Goal: Task Accomplishment & Management: Complete application form

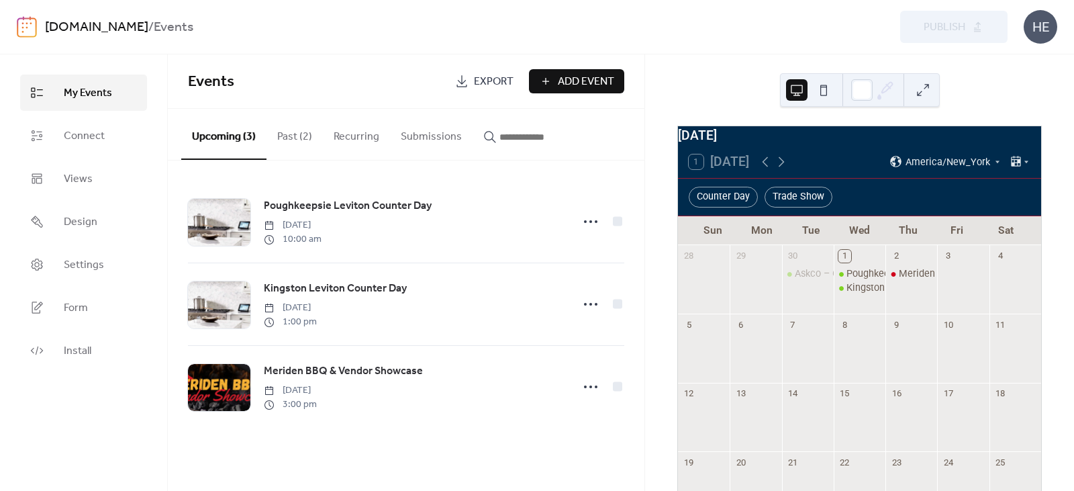
click at [572, 79] on span "Add Event" at bounding box center [586, 82] width 56 height 16
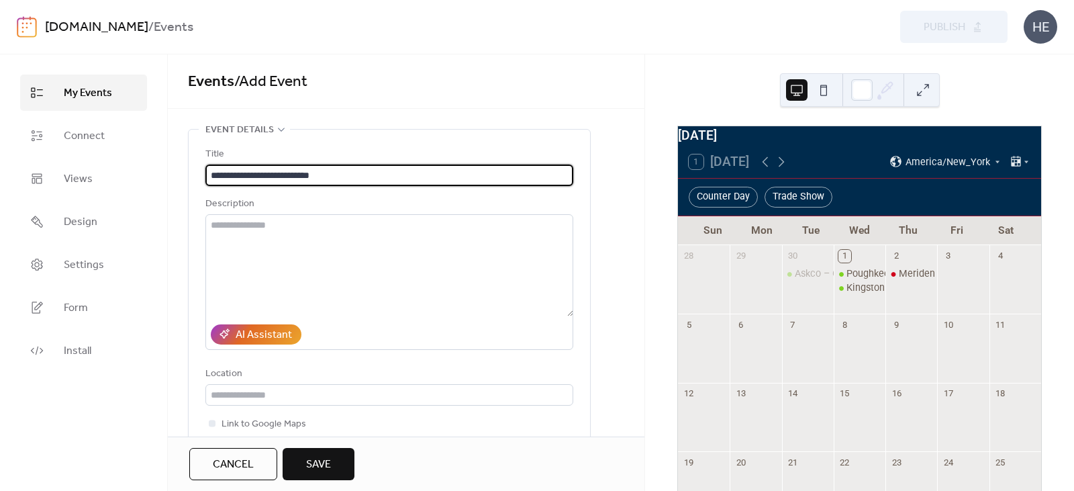
type input "**********"
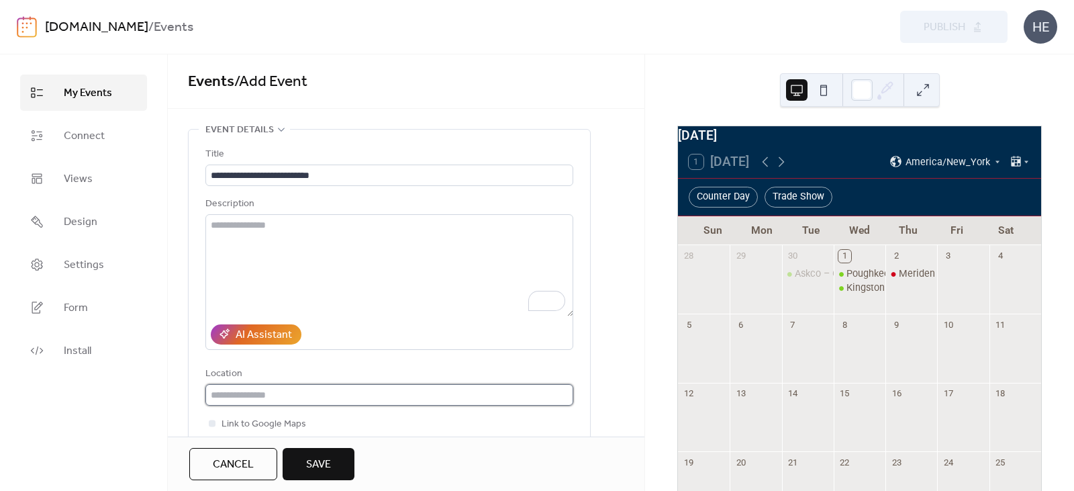
click at [354, 395] on input "text" at bounding box center [389, 394] width 368 height 21
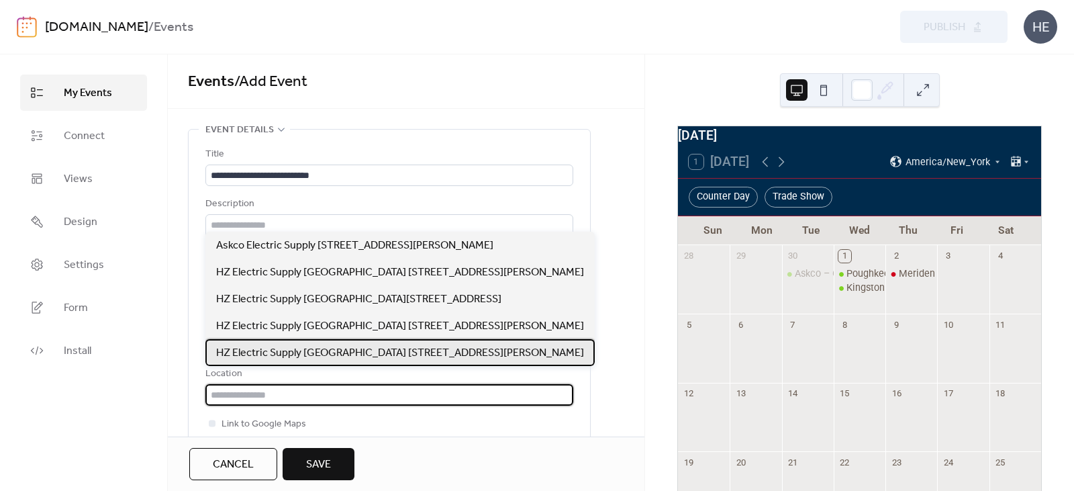
click at [354, 354] on span "HZ Electric Supply [GEOGRAPHIC_DATA] [STREET_ADDRESS][PERSON_NAME]" at bounding box center [400, 353] width 368 height 16
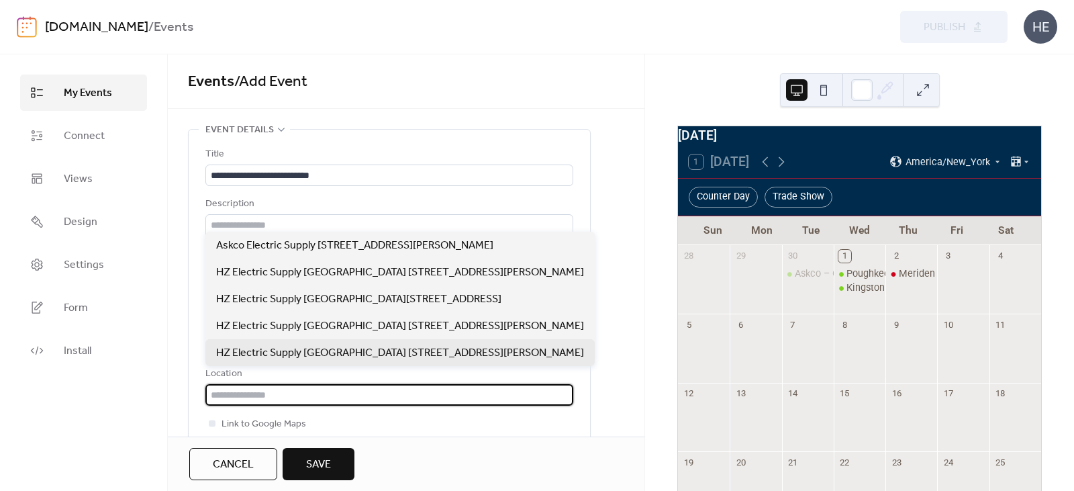
type input "**********"
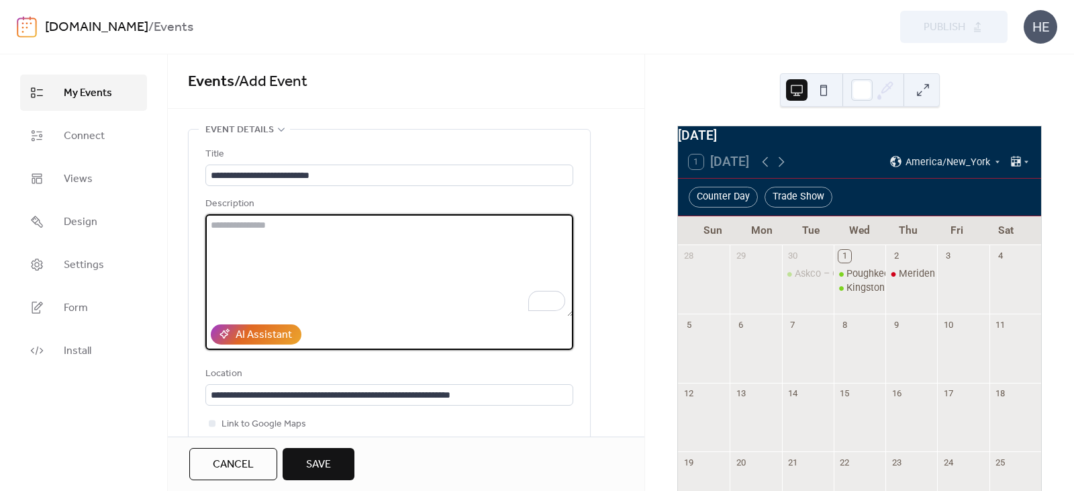
click at [304, 234] on textarea "To enrich screen reader interactions, please activate Accessibility in Grammarl…" at bounding box center [389, 265] width 368 height 102
paste textarea "**********"
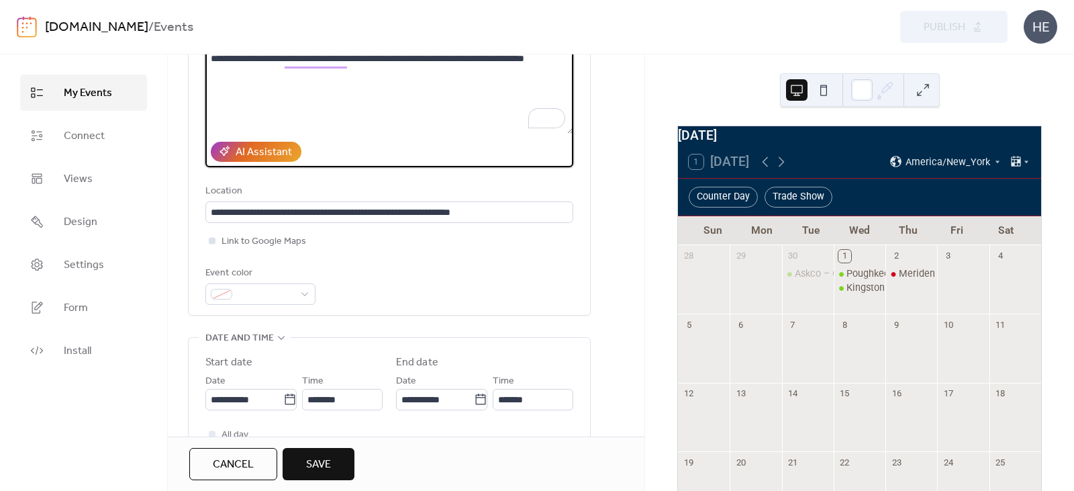
scroll to position [201, 0]
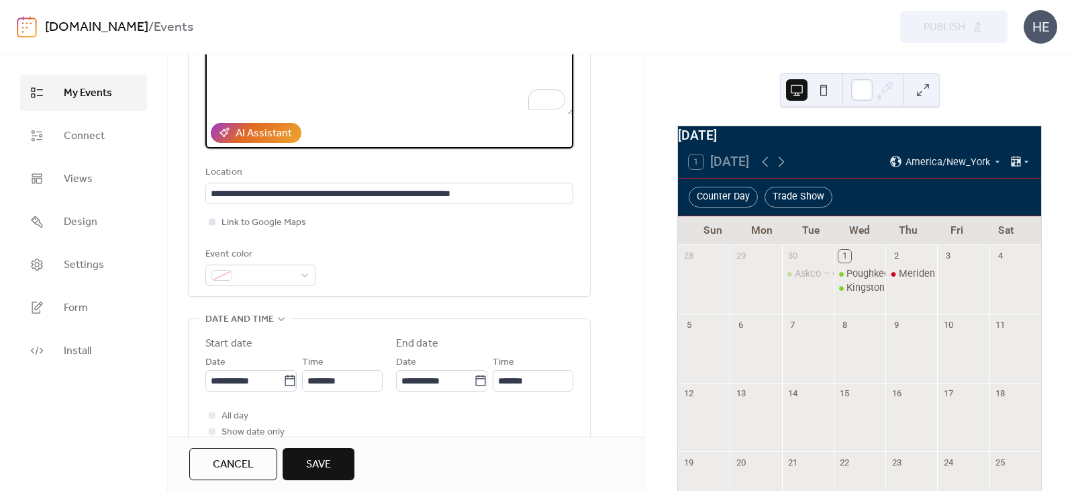
type textarea "**********"
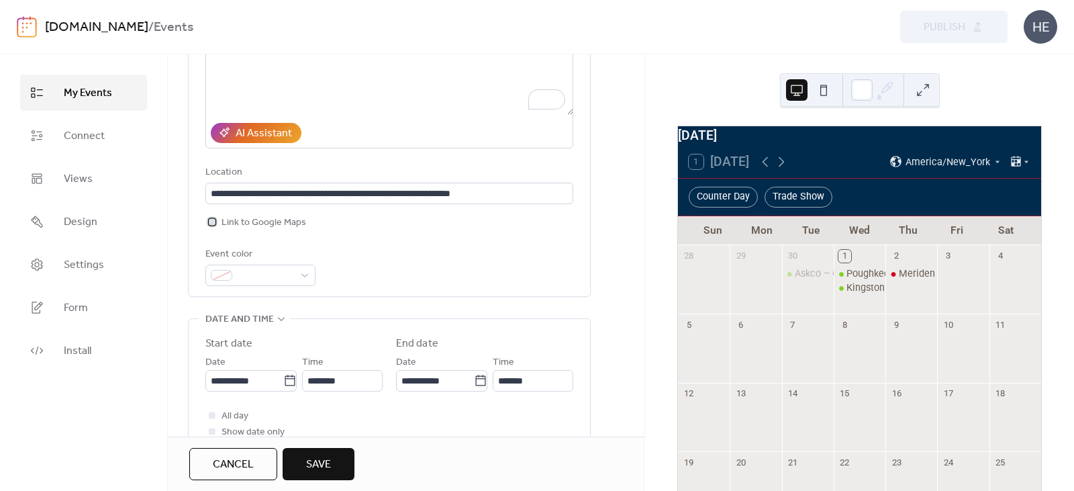
click at [213, 222] on div at bounding box center [212, 221] width 7 height 7
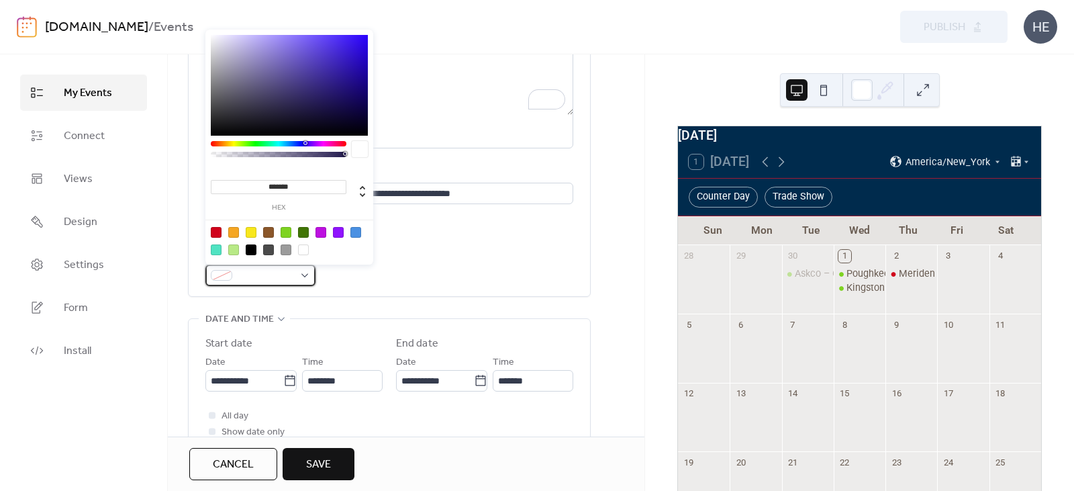
click at [307, 272] on div at bounding box center [260, 274] width 110 height 21
click at [207, 230] on div at bounding box center [289, 240] width 170 height 42
click at [218, 230] on div at bounding box center [216, 232] width 11 height 11
type input "*******"
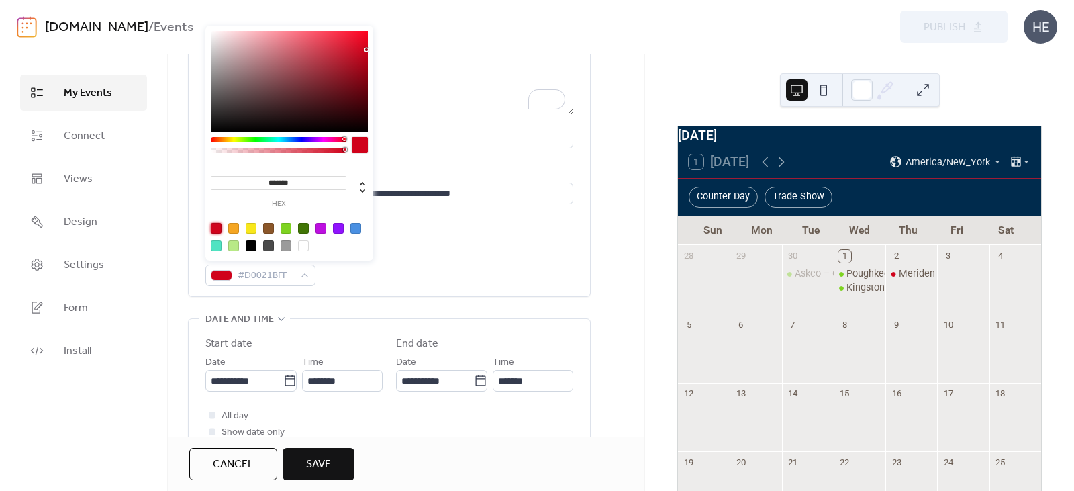
scroll to position [268, 0]
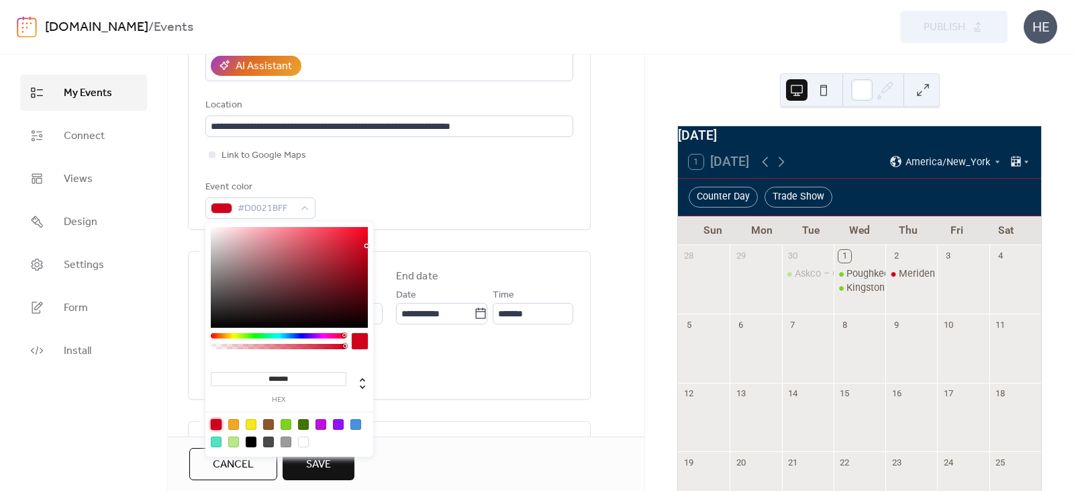
click at [425, 195] on div "Event color #D0021BFF" at bounding box center [389, 199] width 368 height 40
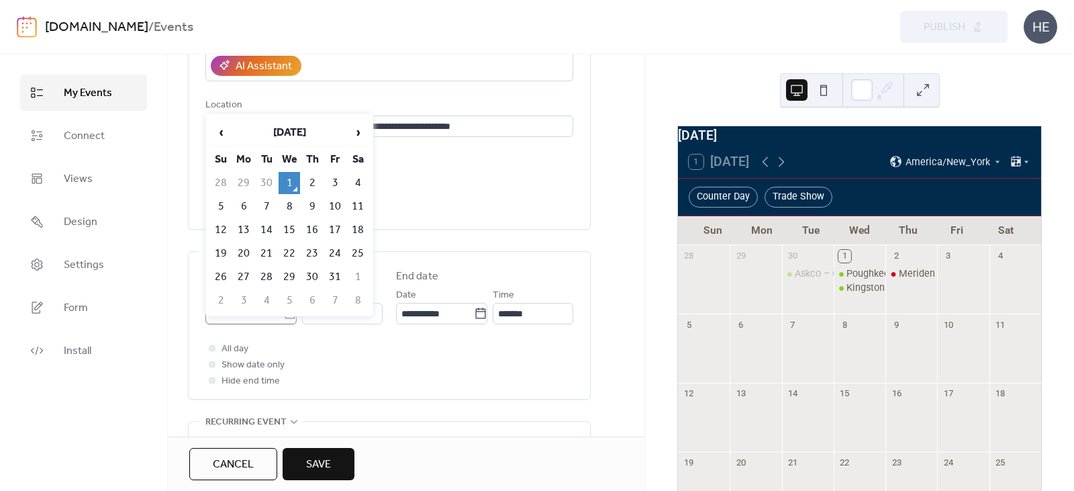
click at [289, 315] on icon at bounding box center [289, 313] width 13 height 13
click at [283, 315] on input "**********" at bounding box center [244, 313] width 78 height 21
click at [286, 251] on td "22" at bounding box center [289, 253] width 21 height 22
type input "**********"
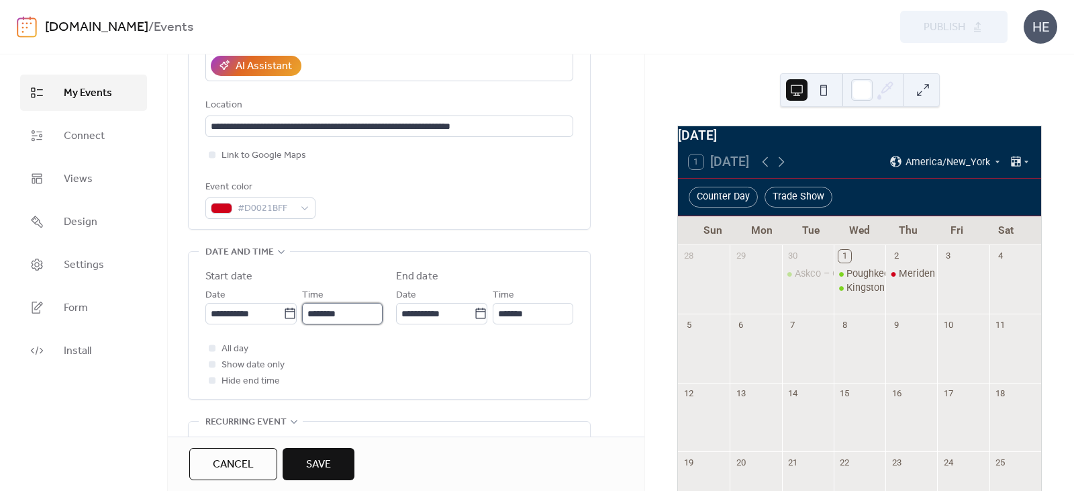
click at [326, 311] on input "********" at bounding box center [342, 313] width 81 height 21
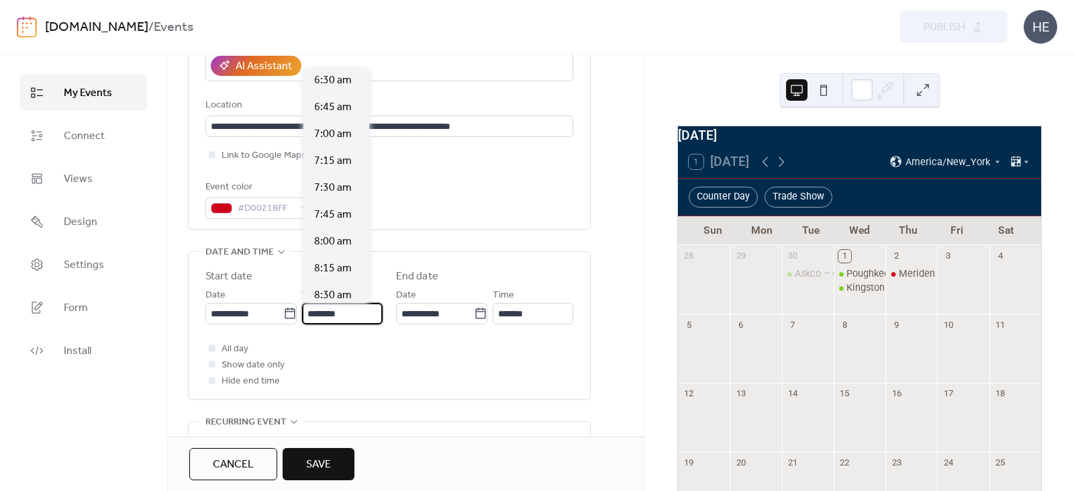
scroll to position [685, 0]
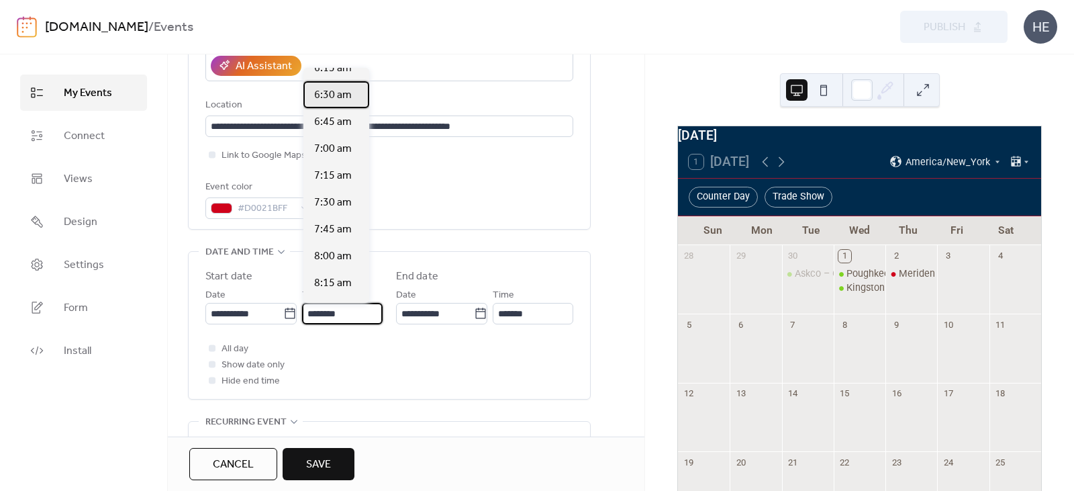
click at [332, 98] on span "6:30 am" at bounding box center [333, 95] width 38 height 16
type input "*******"
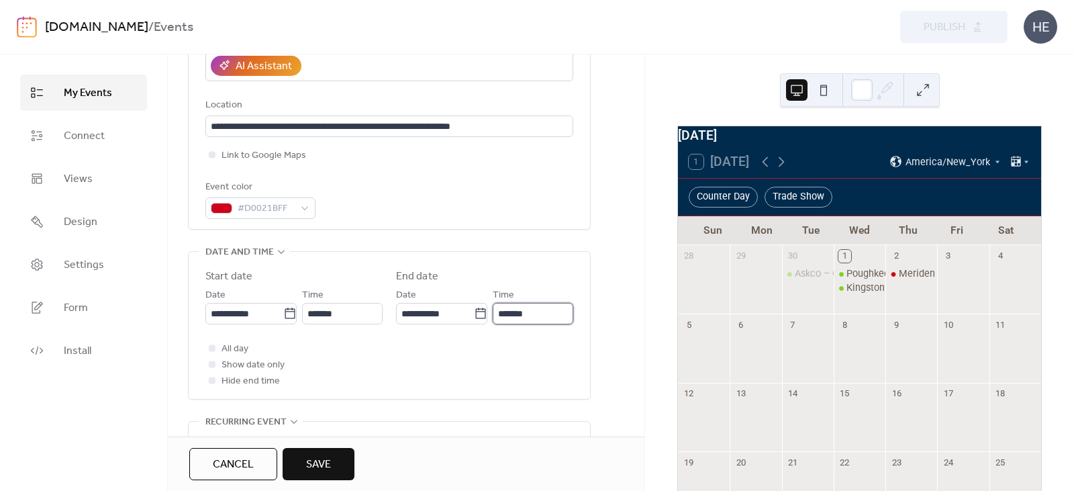
click at [528, 307] on input "*******" at bounding box center [533, 313] width 81 height 21
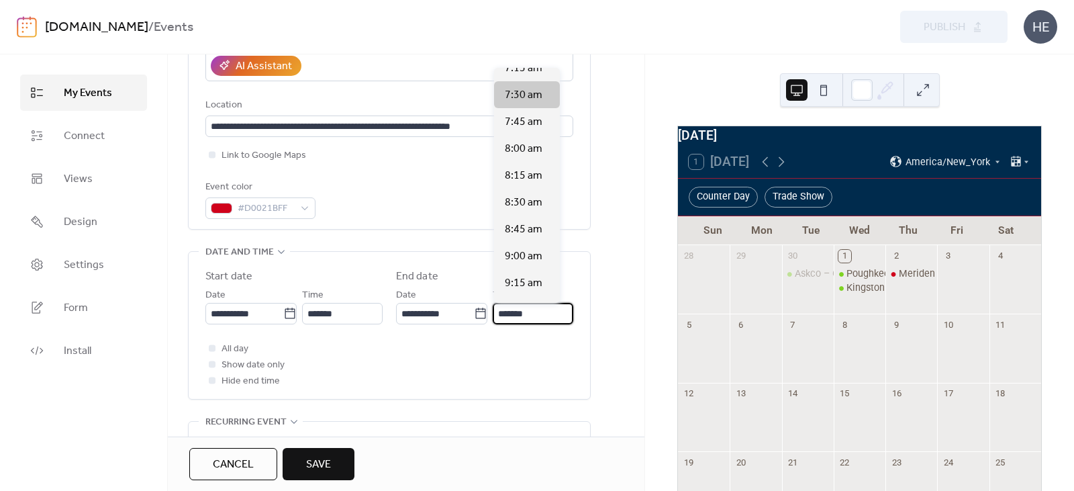
scroll to position [134, 0]
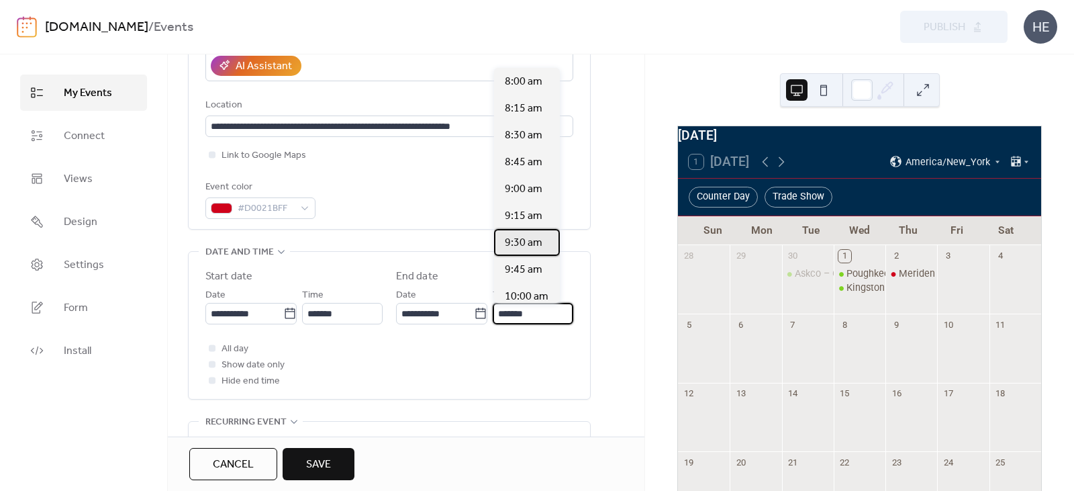
click at [534, 247] on span "9:30 am" at bounding box center [524, 243] width 38 height 16
type input "*******"
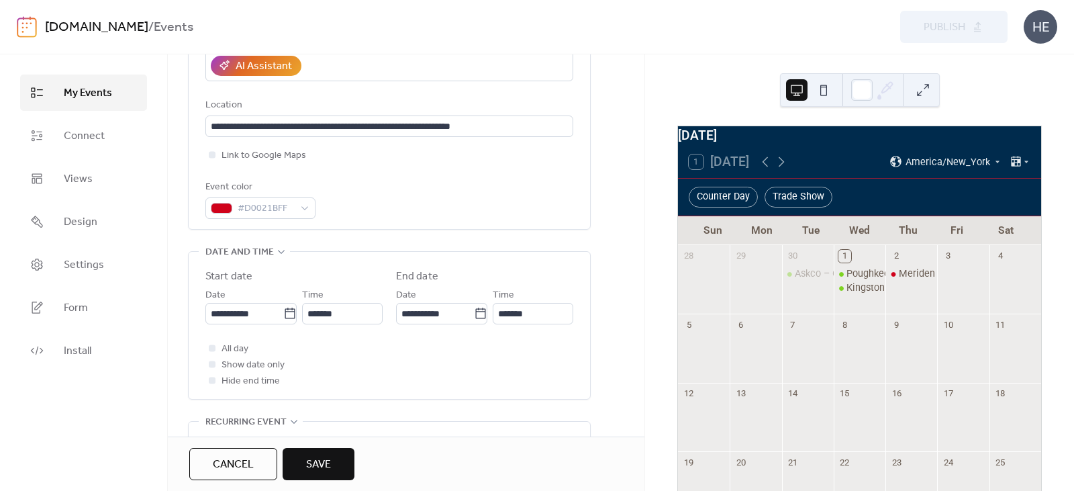
click at [478, 362] on div "All day Show date only Hide end time" at bounding box center [389, 364] width 368 height 48
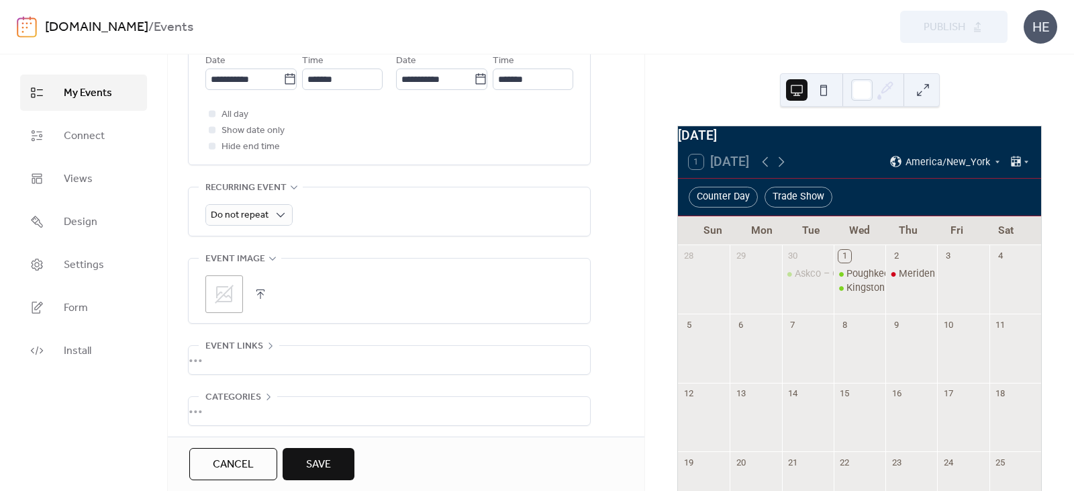
scroll to position [537, 0]
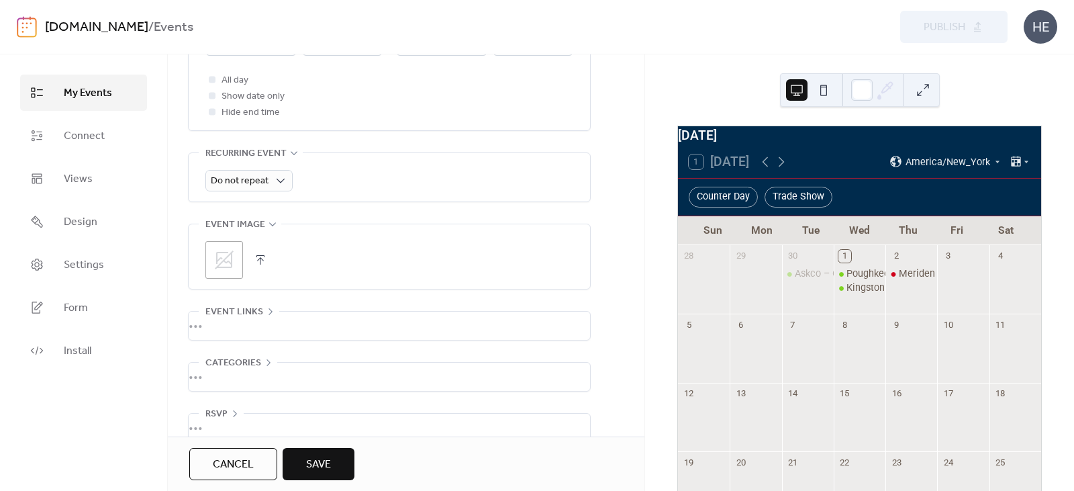
click at [260, 258] on button "button" at bounding box center [260, 259] width 19 height 19
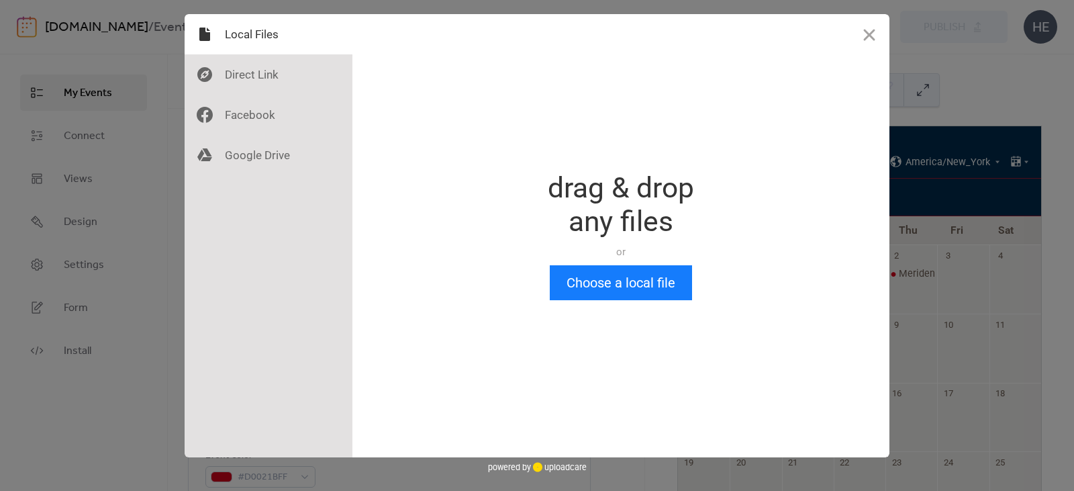
scroll to position [0, 0]
click at [645, 283] on button "Choose a local file" at bounding box center [621, 282] width 142 height 35
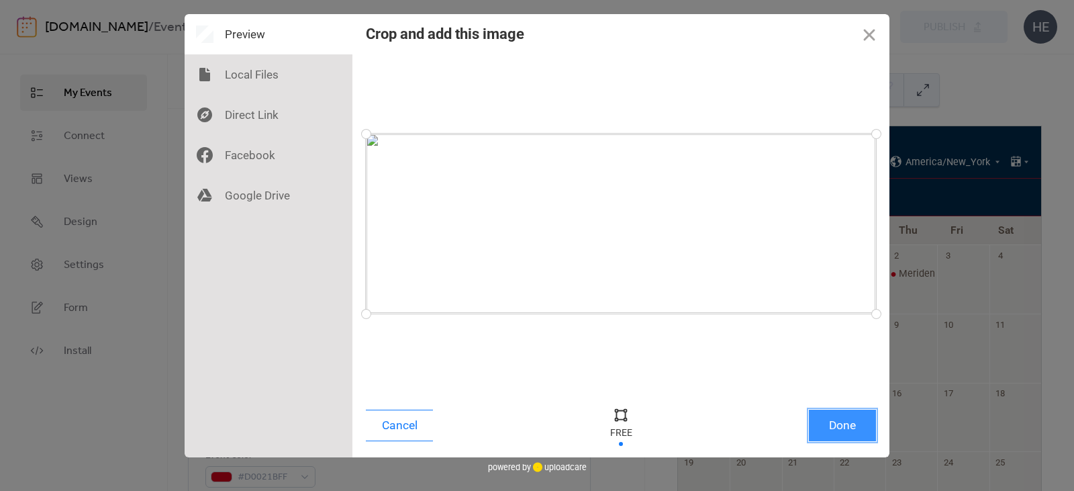
click at [844, 426] on button "Done" at bounding box center [842, 425] width 67 height 32
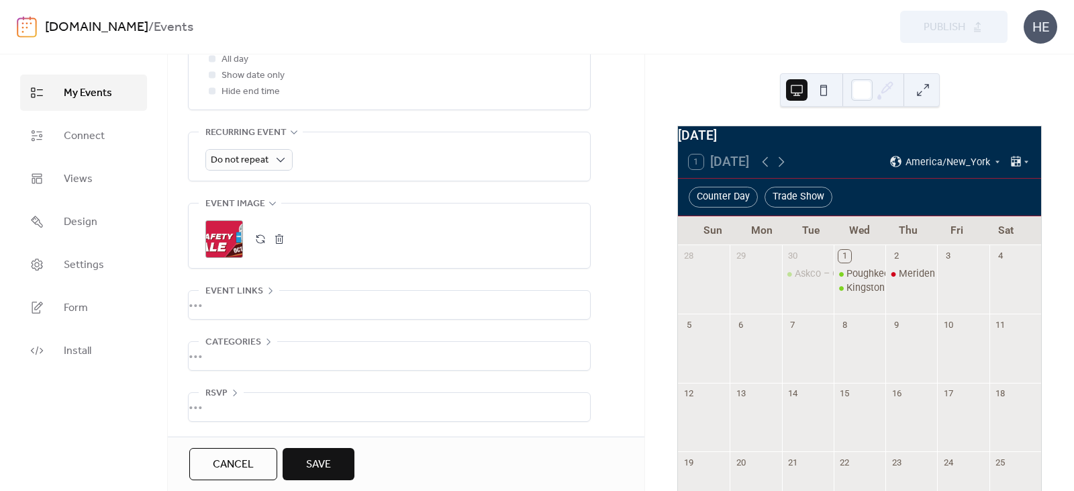
scroll to position [560, 0]
click at [234, 300] on div "•••" at bounding box center [389, 305] width 401 height 28
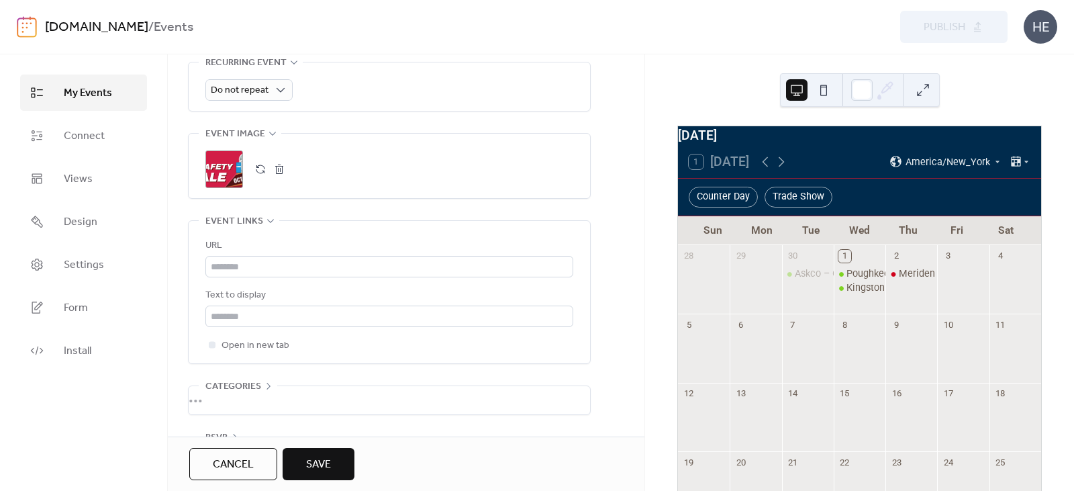
scroll to position [674, 0]
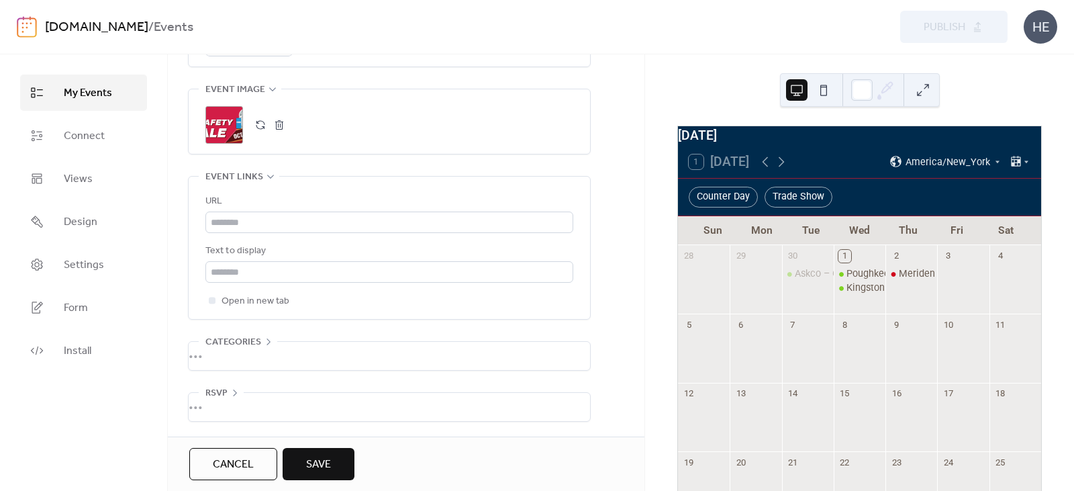
click at [323, 358] on div "•••" at bounding box center [389, 356] width 401 height 28
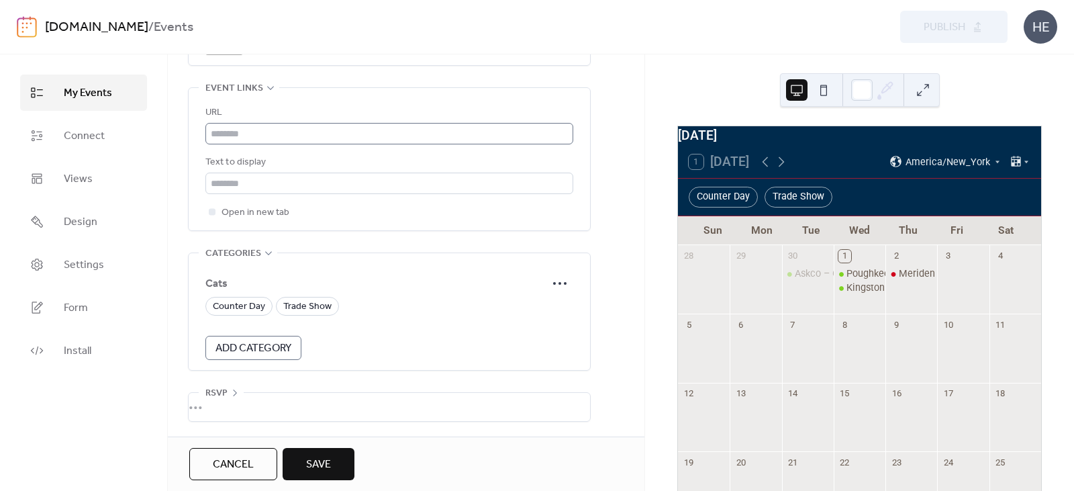
scroll to position [763, 0]
click at [238, 305] on span "Counter Day" at bounding box center [239, 307] width 52 height 16
click at [312, 405] on div "•••" at bounding box center [389, 407] width 401 height 28
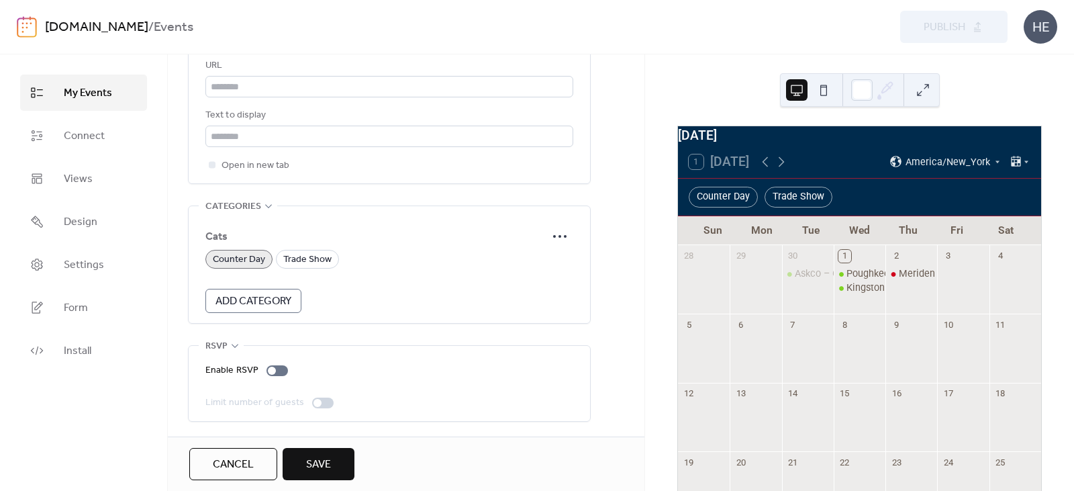
scroll to position [810, 0]
click at [331, 458] on span "Save" at bounding box center [318, 464] width 25 height 16
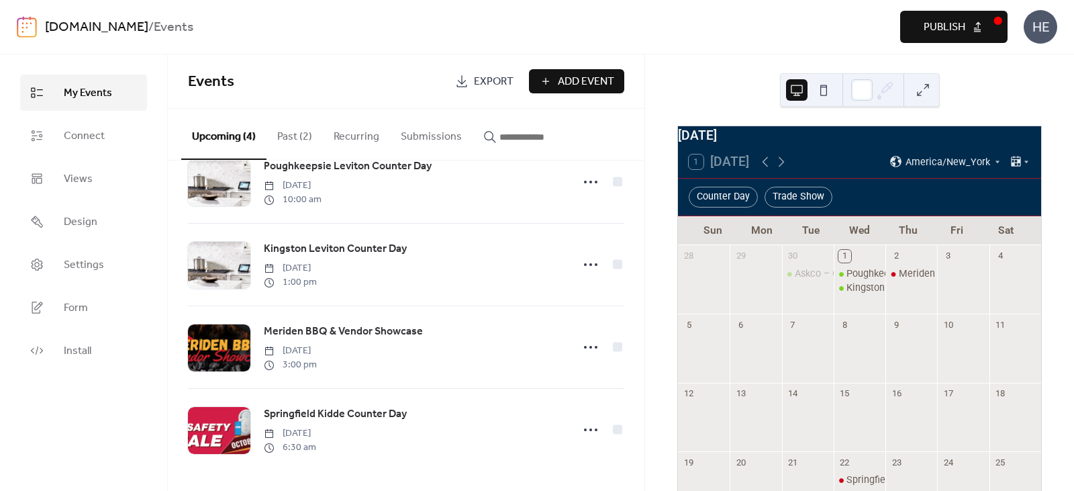
scroll to position [67, 0]
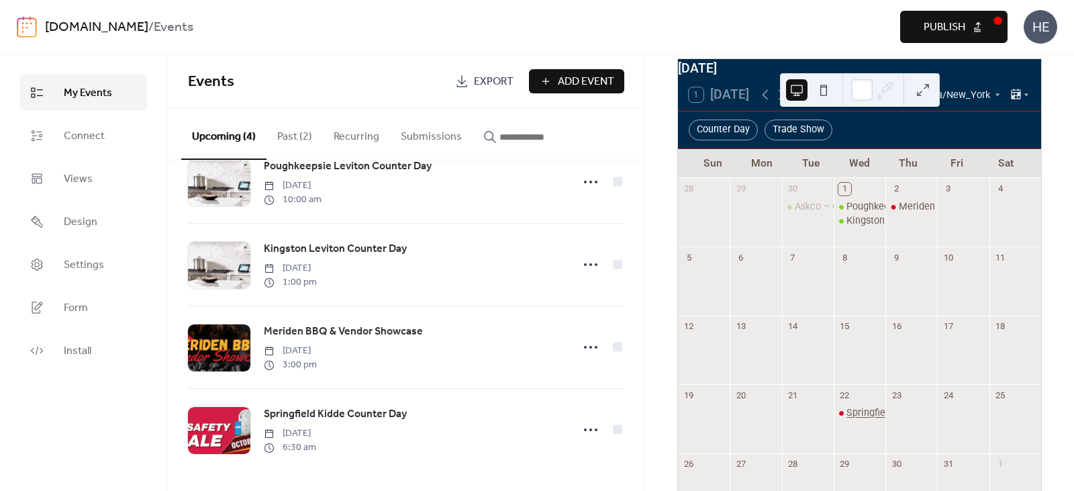
click at [862, 419] on div "Springfield Kidde Counter Day" at bounding box center [911, 412] width 130 height 13
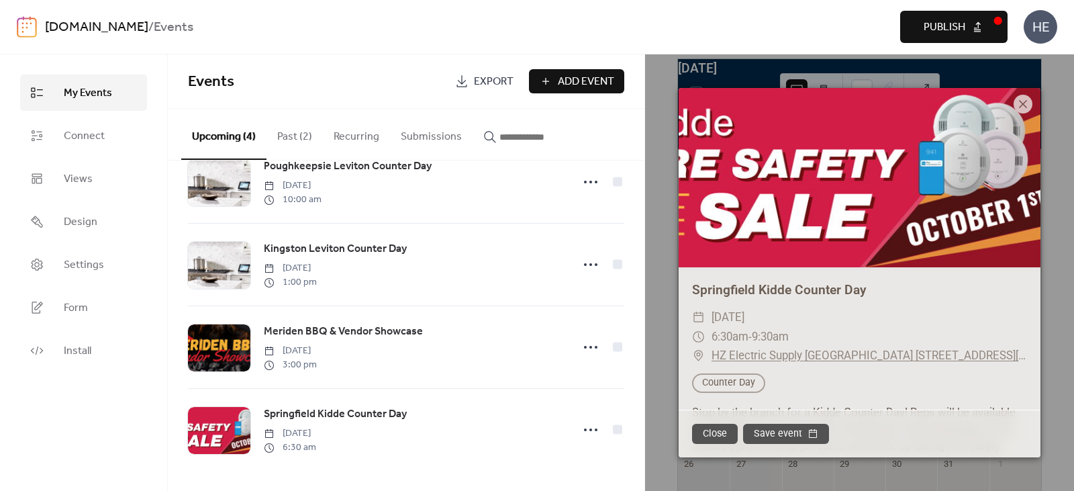
scroll to position [0, 0]
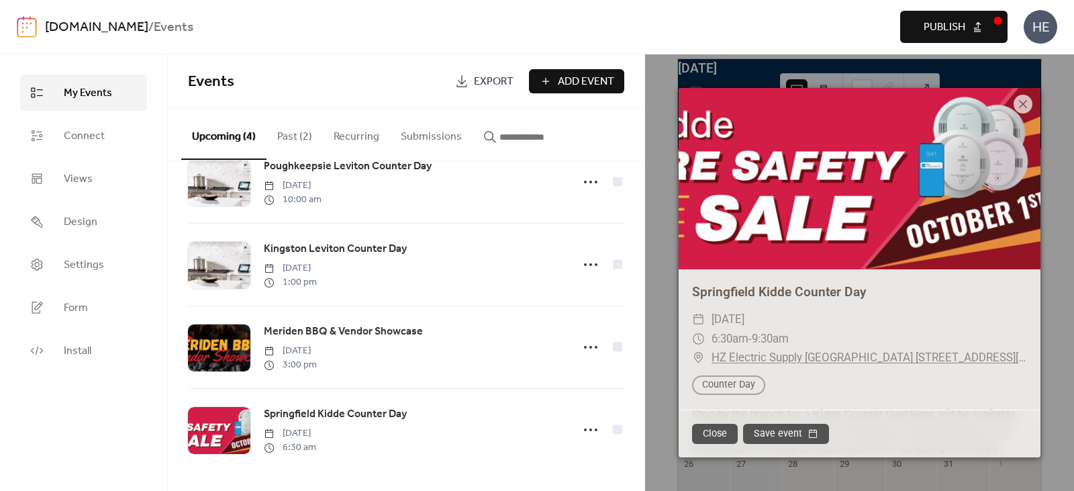
click at [715, 432] on button "Close" at bounding box center [715, 433] width 46 height 20
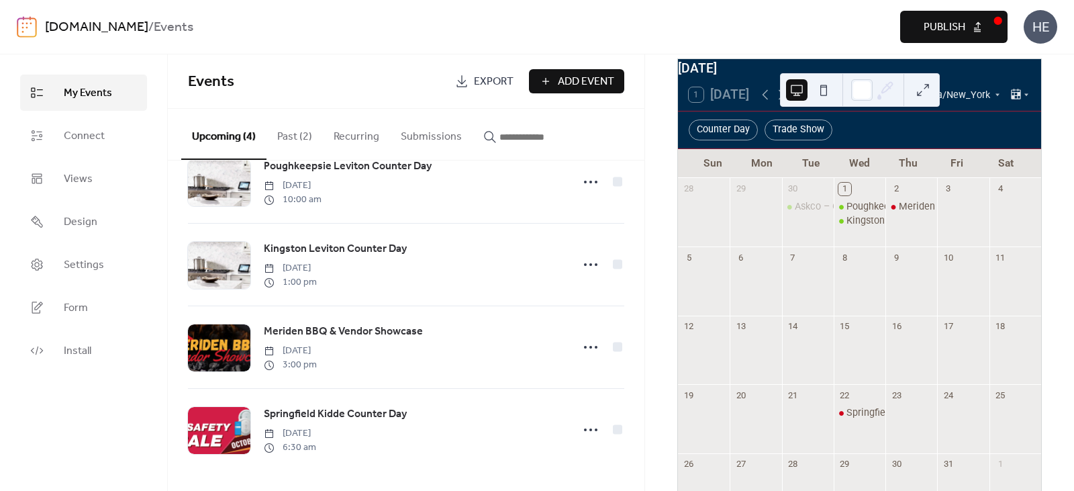
click at [943, 26] on span "Publish" at bounding box center [944, 27] width 42 height 16
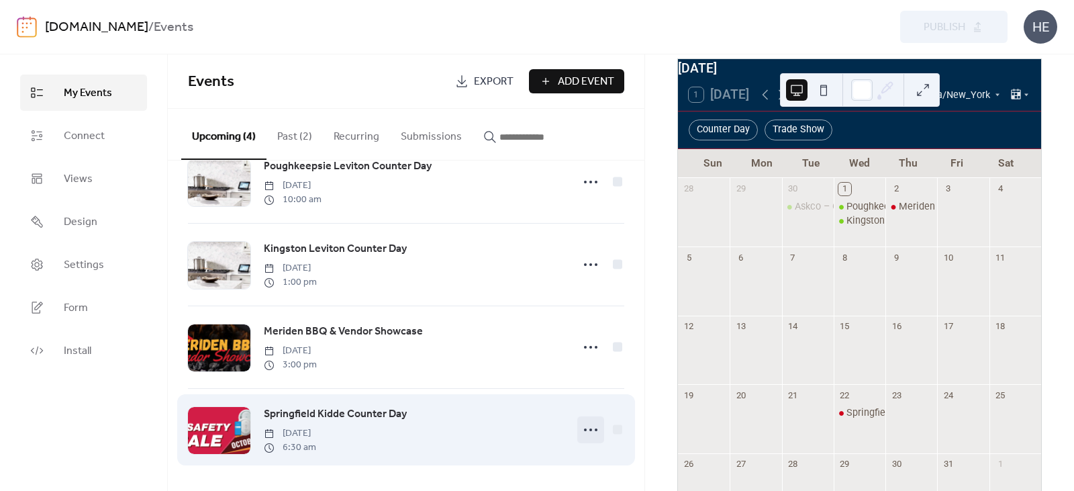
click at [591, 427] on icon at bounding box center [590, 429] width 21 height 21
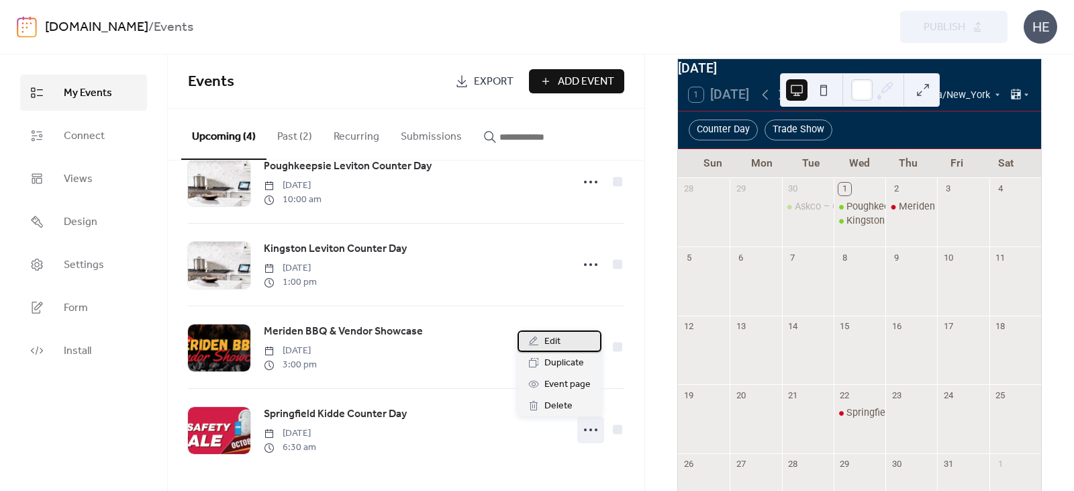
click at [573, 340] on div "Edit" at bounding box center [559, 340] width 84 height 21
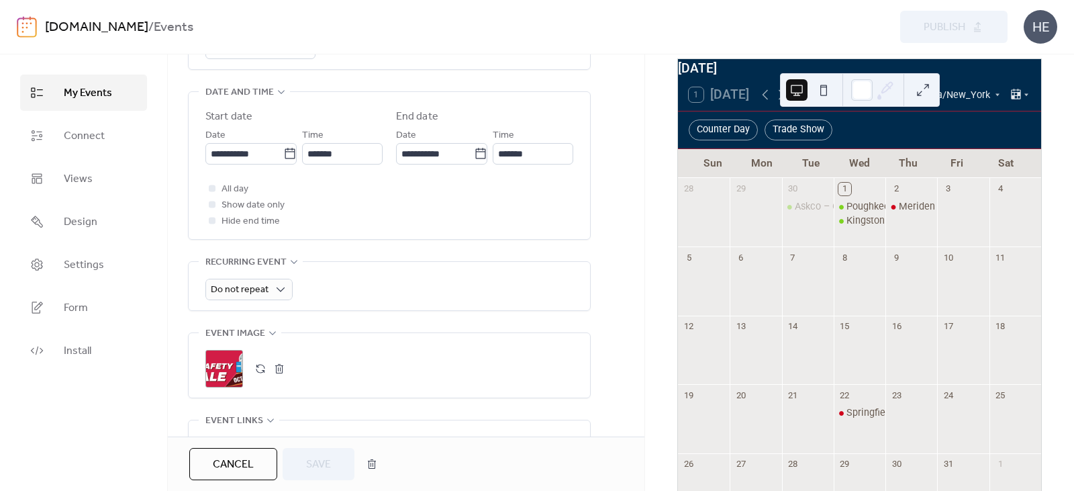
scroll to position [537, 0]
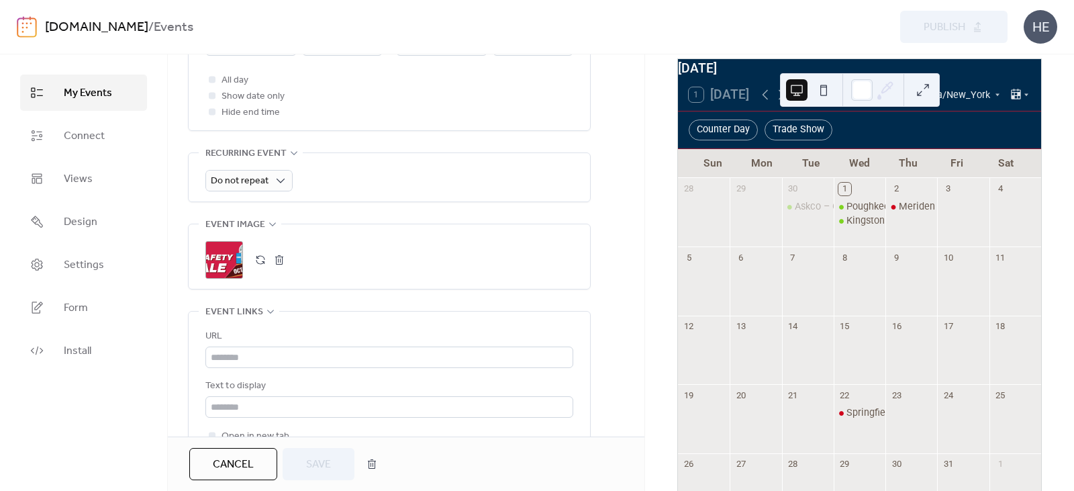
click at [276, 262] on button "button" at bounding box center [279, 259] width 19 height 19
click at [256, 254] on button "button" at bounding box center [260, 259] width 19 height 19
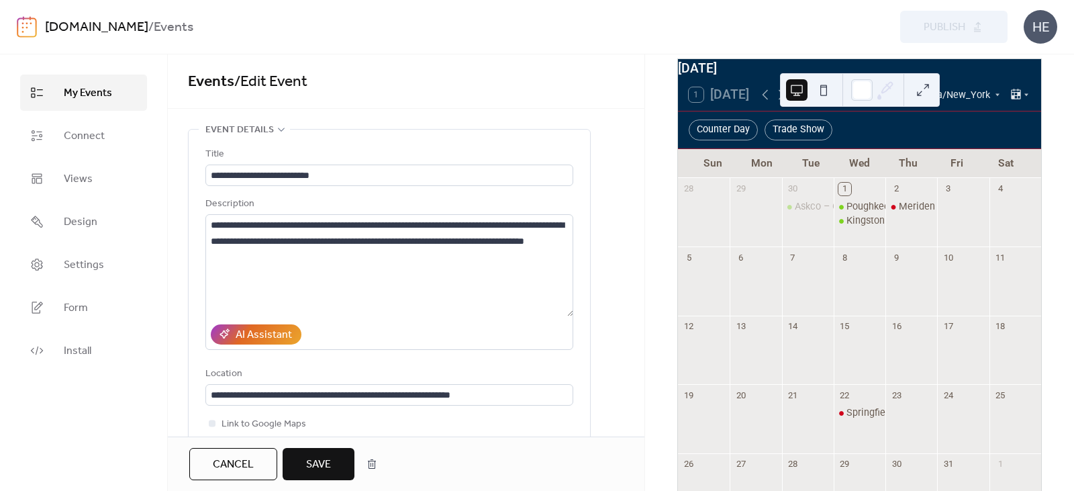
scroll to position [0, 0]
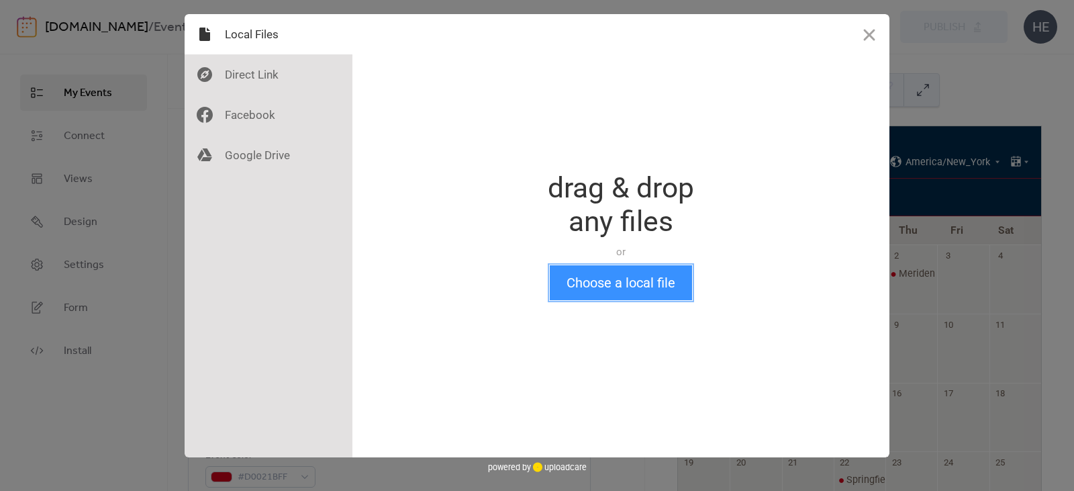
click at [646, 292] on button "Choose a local file" at bounding box center [621, 282] width 142 height 35
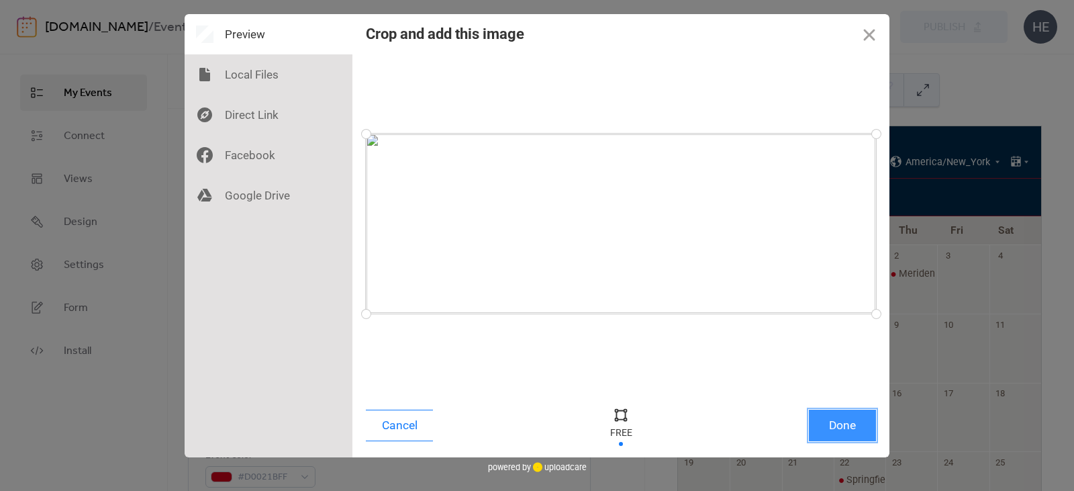
click at [837, 427] on button "Done" at bounding box center [842, 425] width 67 height 32
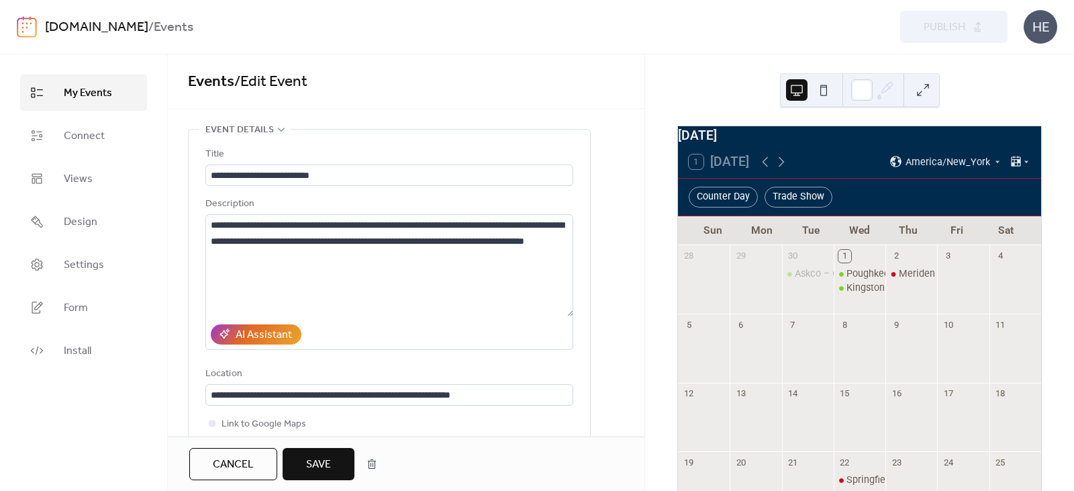
scroll to position [552, 0]
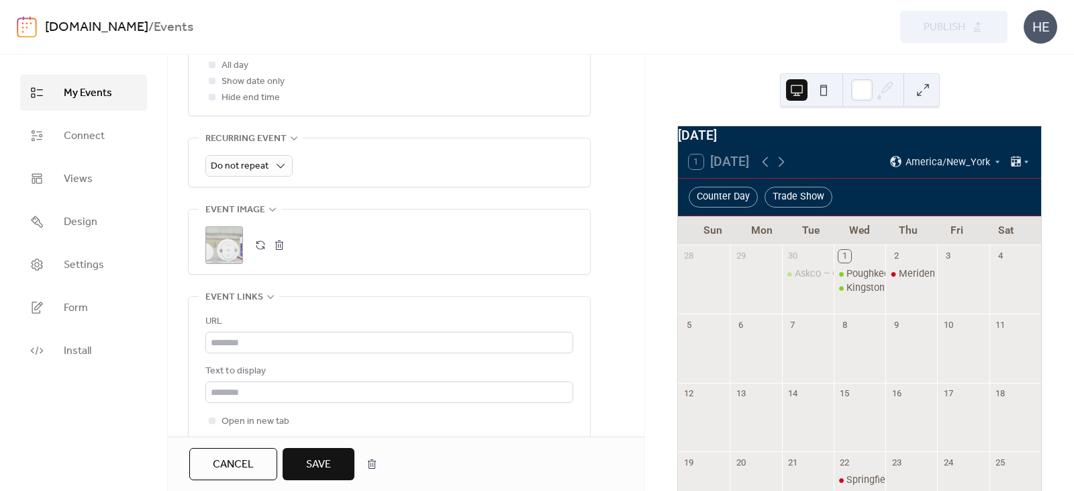
click at [339, 466] on button "Save" at bounding box center [319, 464] width 72 height 32
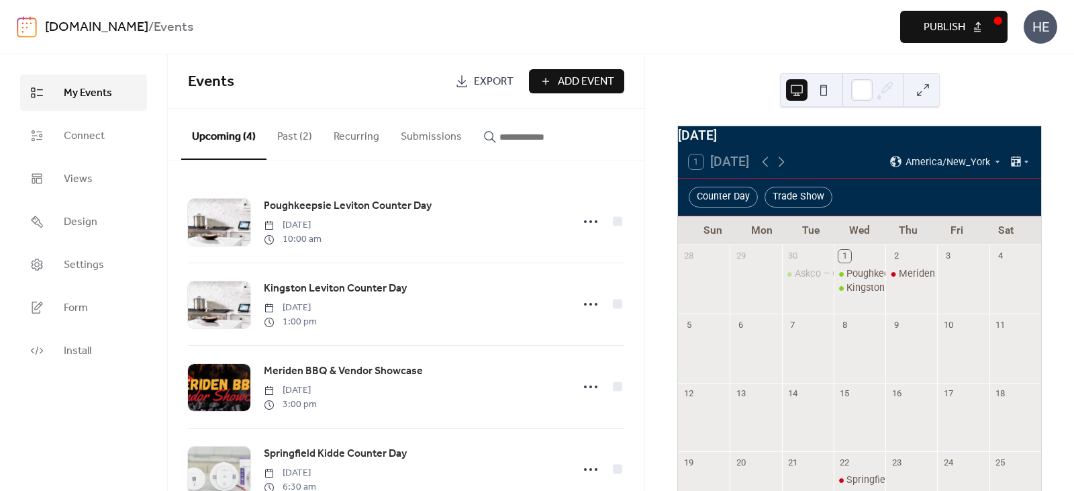
click at [938, 21] on span "Publish" at bounding box center [944, 27] width 42 height 16
